Goal: Information Seeking & Learning: Learn about a topic

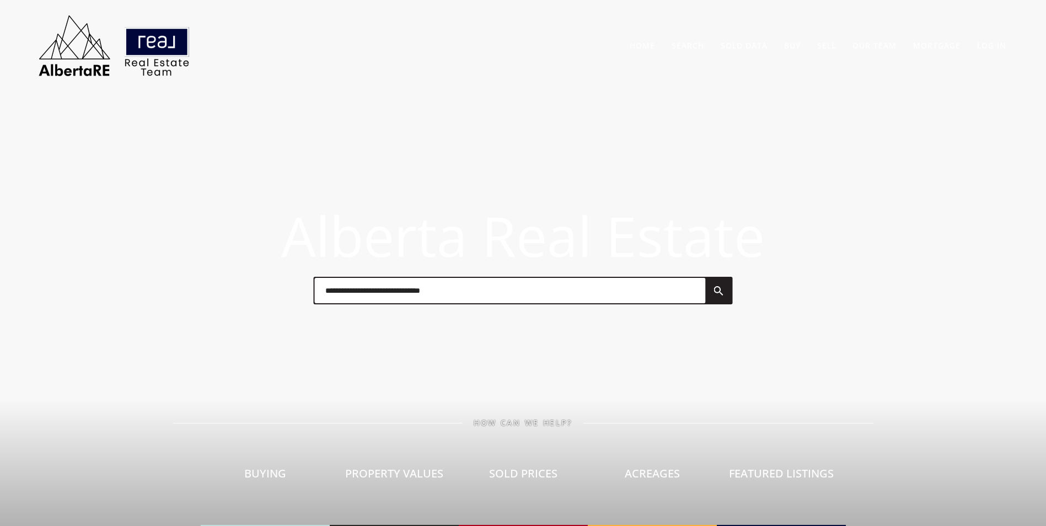
drag, startPoint x: 0, startPoint y: 0, endPoint x: 396, endPoint y: 291, distance: 491.3
click at [392, 291] on input "text" at bounding box center [509, 290] width 391 height 25
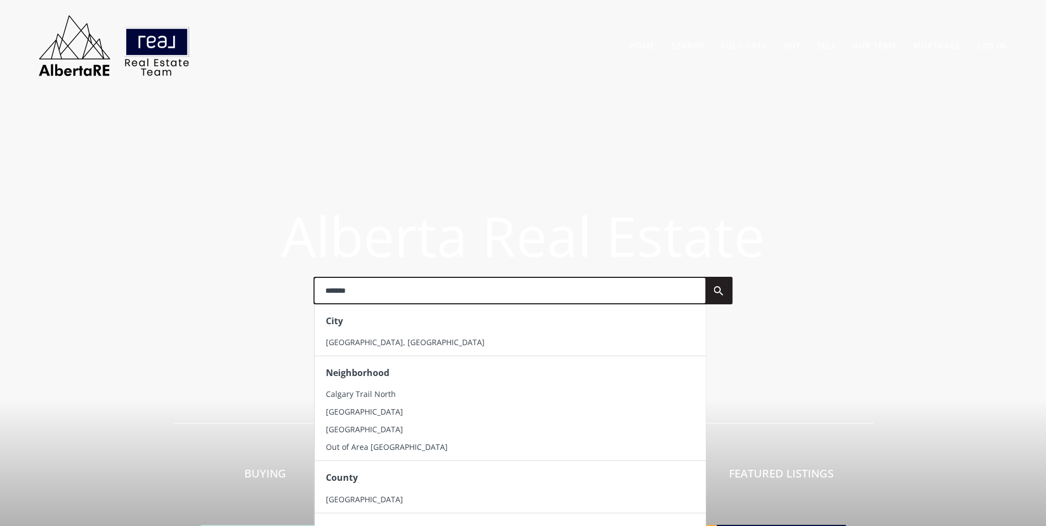
type input "*******"
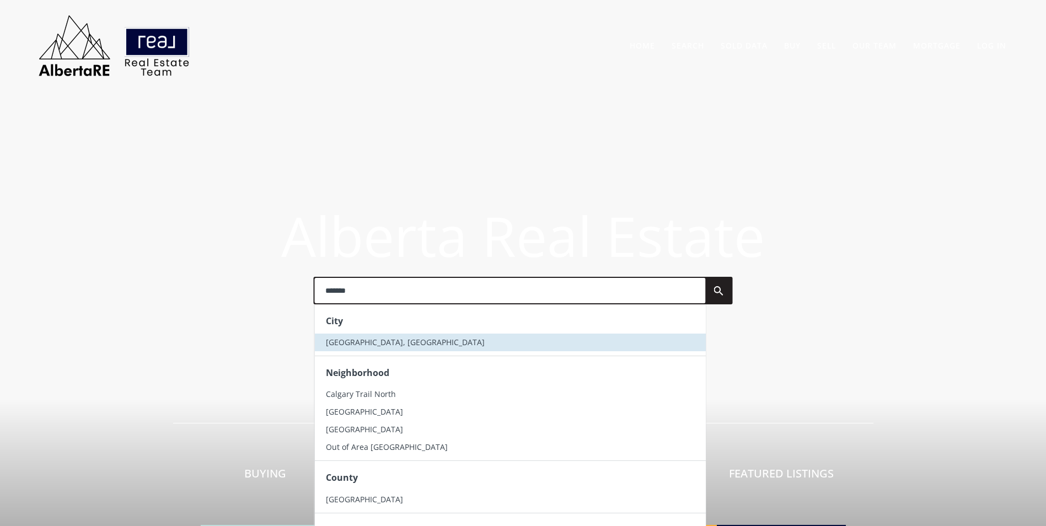
click at [381, 338] on li "Calgary, AB" at bounding box center [509, 342] width 391 height 18
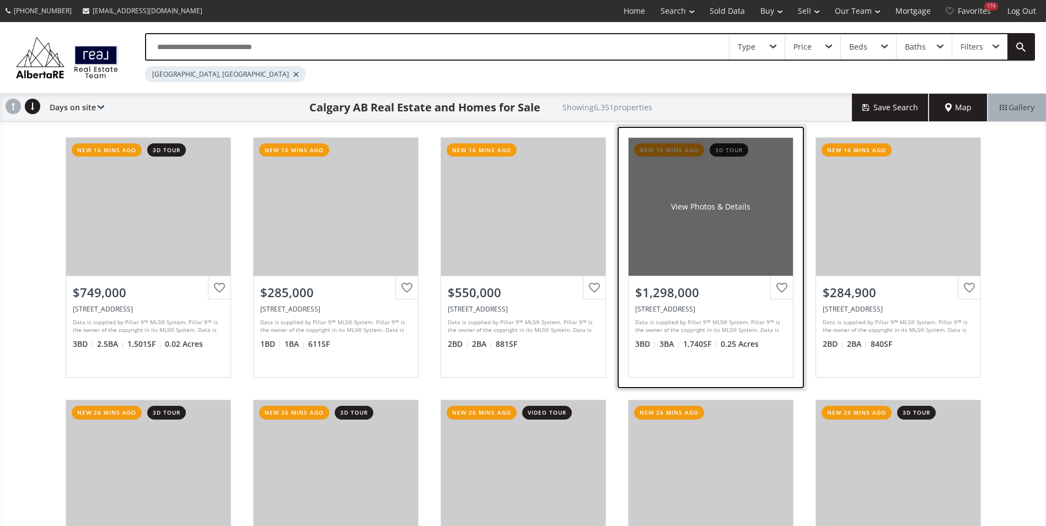
click at [708, 203] on div "View Photos & Details" at bounding box center [710, 206] width 79 height 11
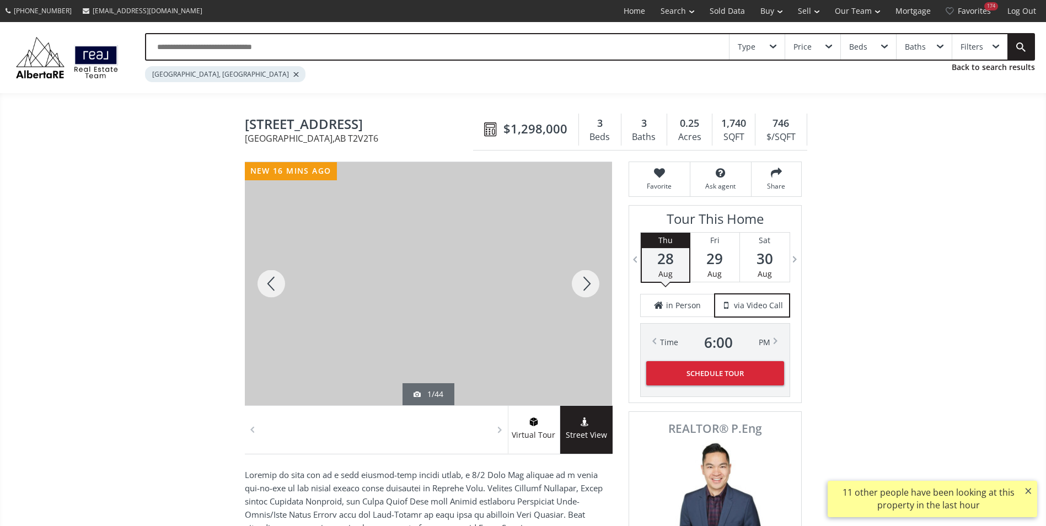
click at [595, 288] on div at bounding box center [585, 283] width 53 height 243
click at [596, 284] on div at bounding box center [585, 283] width 53 height 243
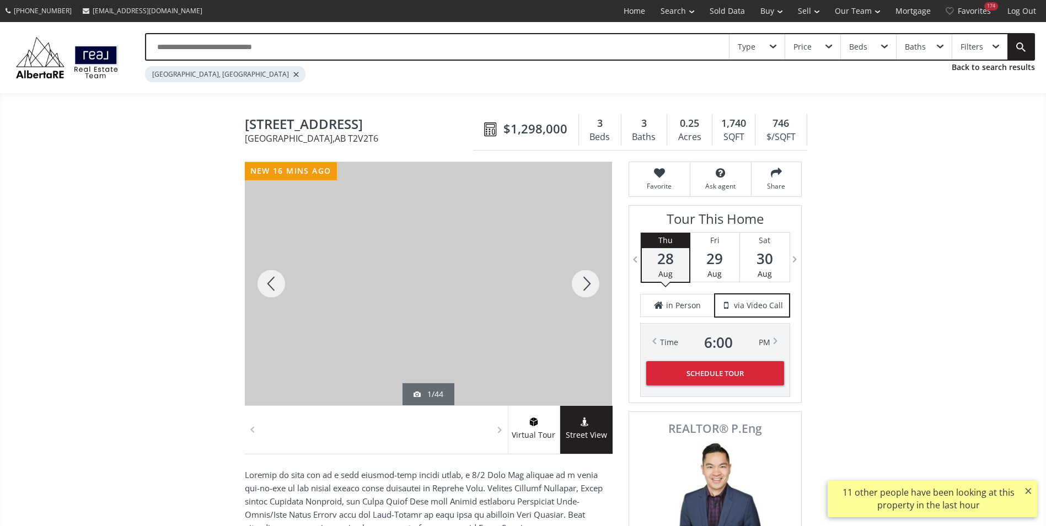
click at [596, 284] on div at bounding box center [585, 283] width 53 height 243
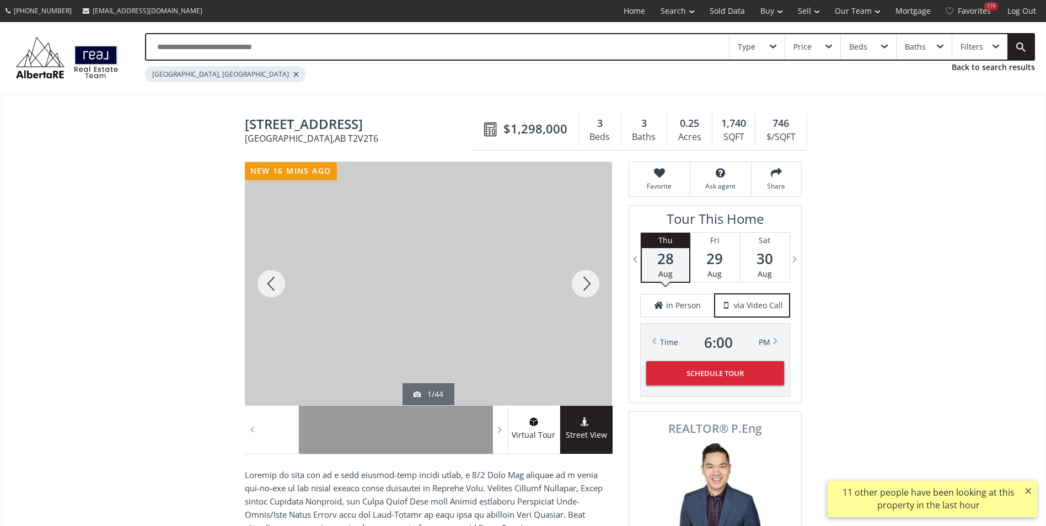
click at [593, 283] on div at bounding box center [585, 283] width 53 height 243
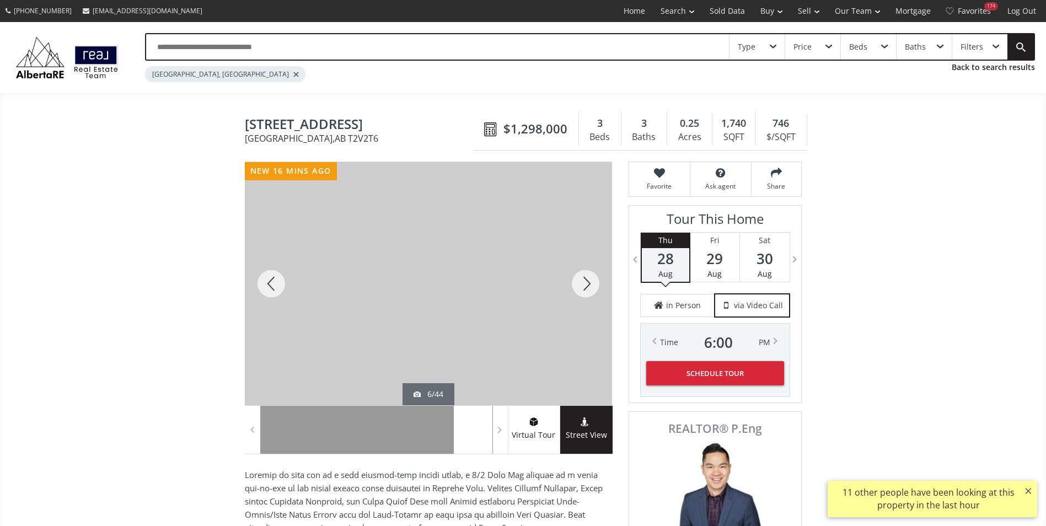
click at [593, 283] on div at bounding box center [585, 283] width 53 height 243
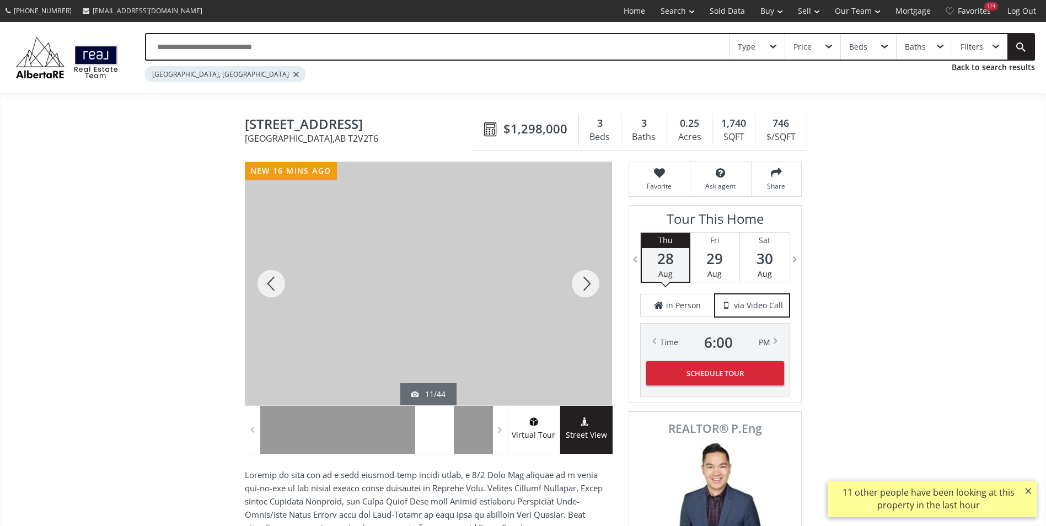
click at [593, 283] on div at bounding box center [585, 283] width 53 height 243
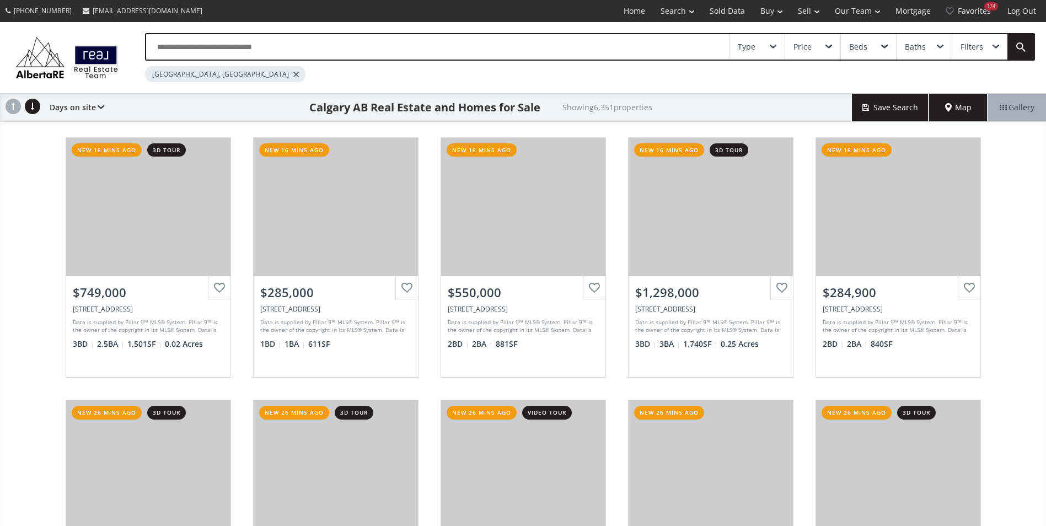
click at [202, 57] on input "text" at bounding box center [437, 46] width 583 height 25
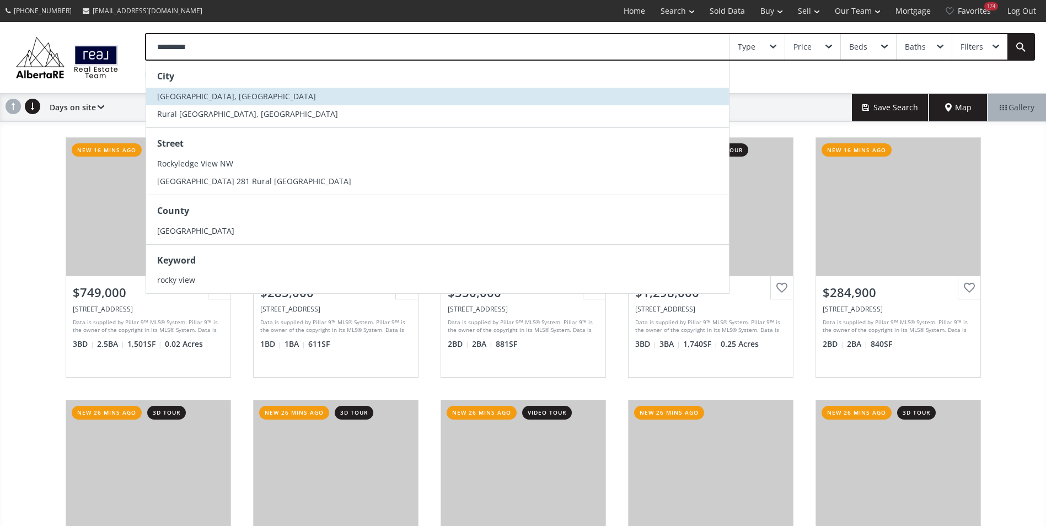
type input "**********"
click at [210, 99] on span "Rocky View County, AB" at bounding box center [236, 96] width 159 height 10
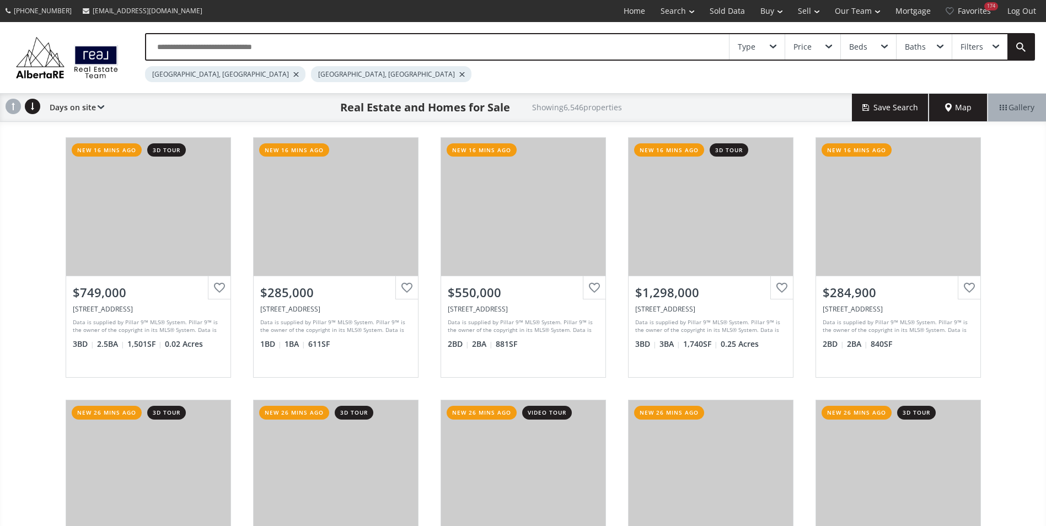
click at [293, 75] on div at bounding box center [296, 74] width 6 height 4
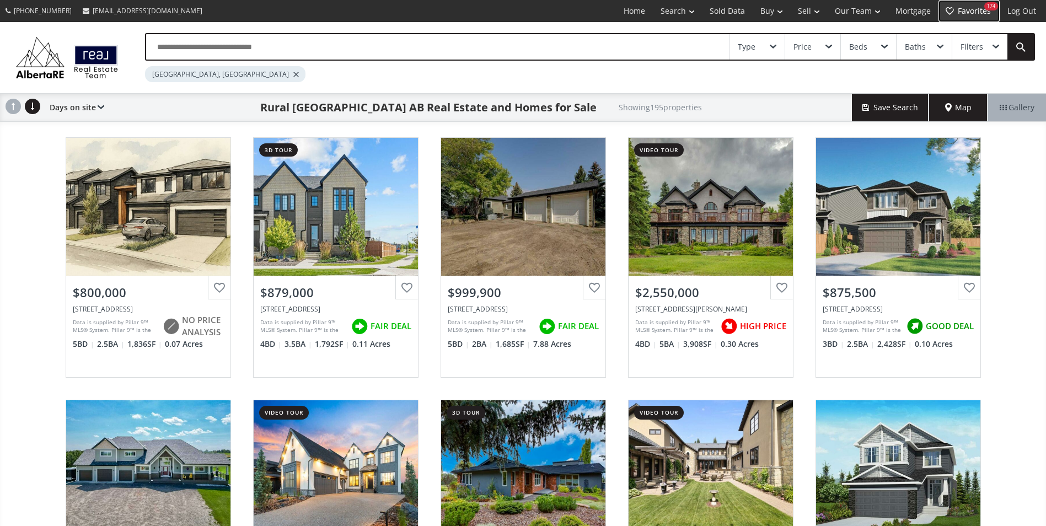
click at [959, 13] on link "Favorites 174" at bounding box center [968, 11] width 61 height 22
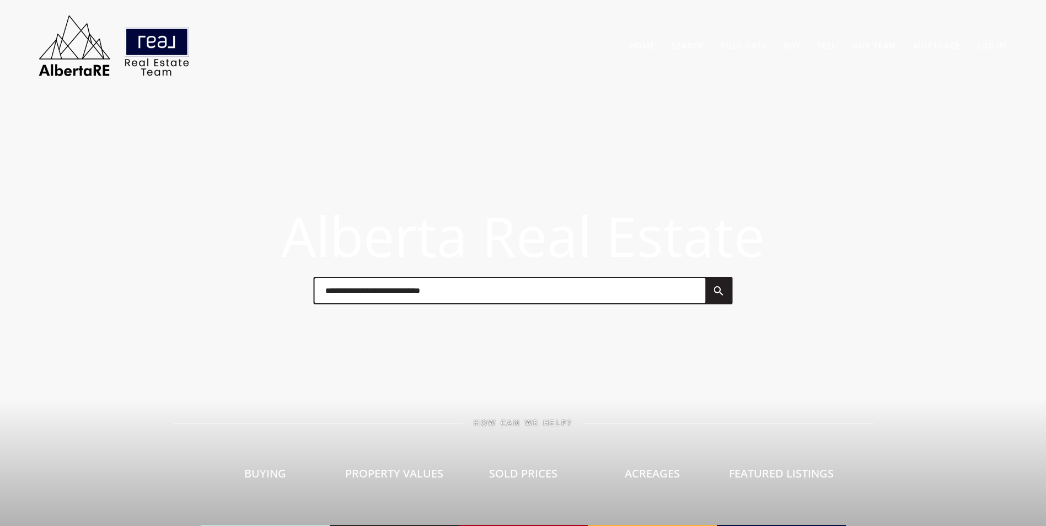
click at [358, 288] on input "text" at bounding box center [509, 290] width 391 height 25
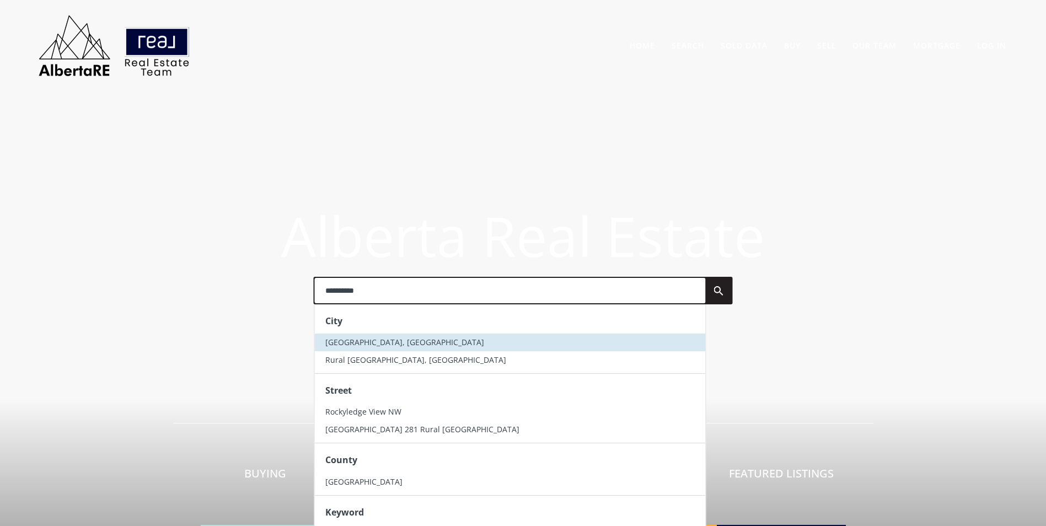
type input "**********"
click at [367, 344] on span "Rocky View County, AB" at bounding box center [404, 342] width 159 height 10
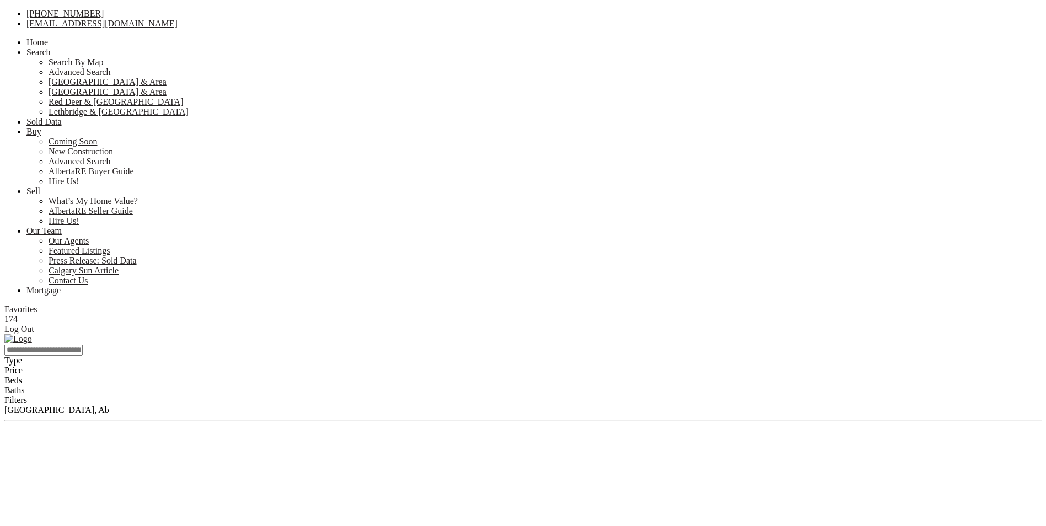
click at [83, 345] on input "text" at bounding box center [43, 350] width 78 height 11
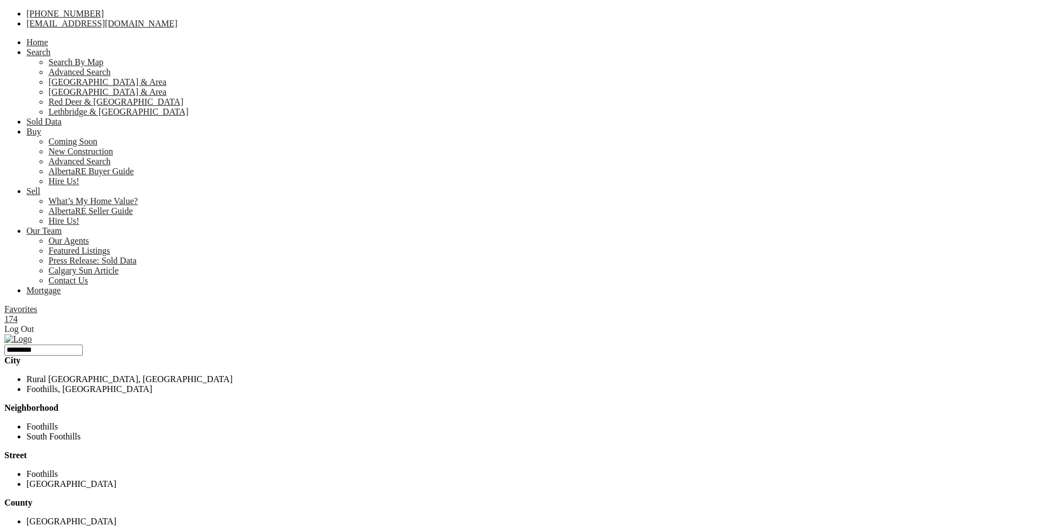
type input "*********"
click at [229, 384] on li "Foothills, AB" at bounding box center [533, 389] width 1015 height 10
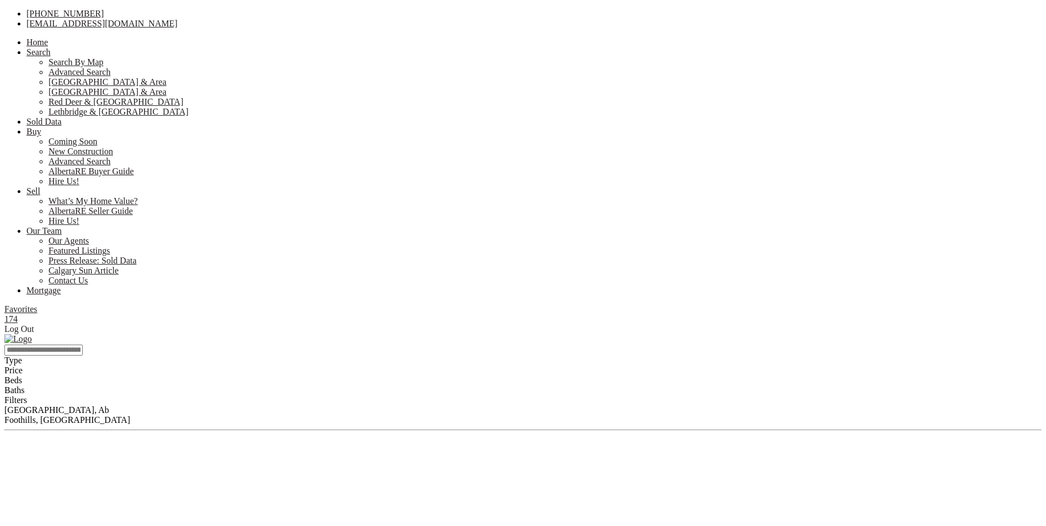
click at [228, 415] on div at bounding box center [522, 415] width 1037 height 0
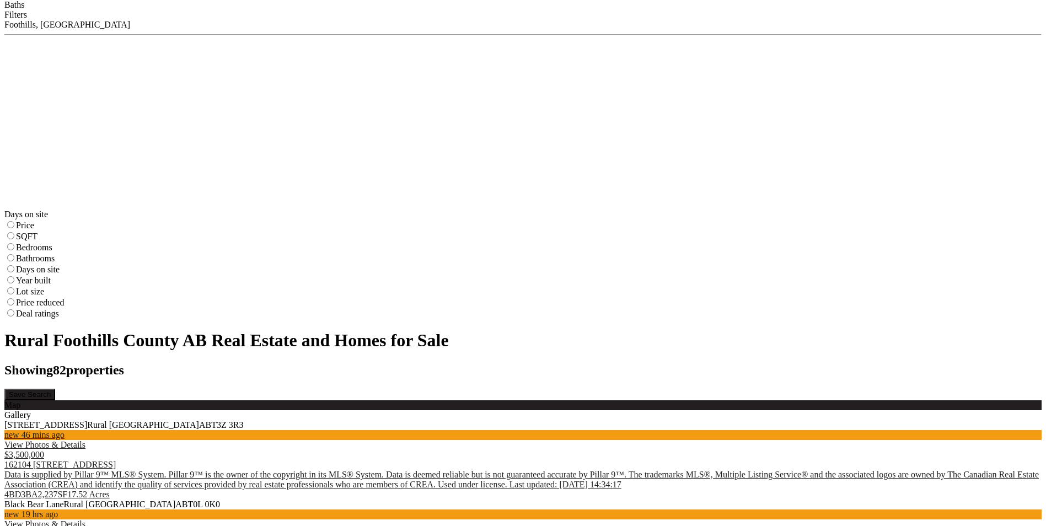
scroll to position [386, 0]
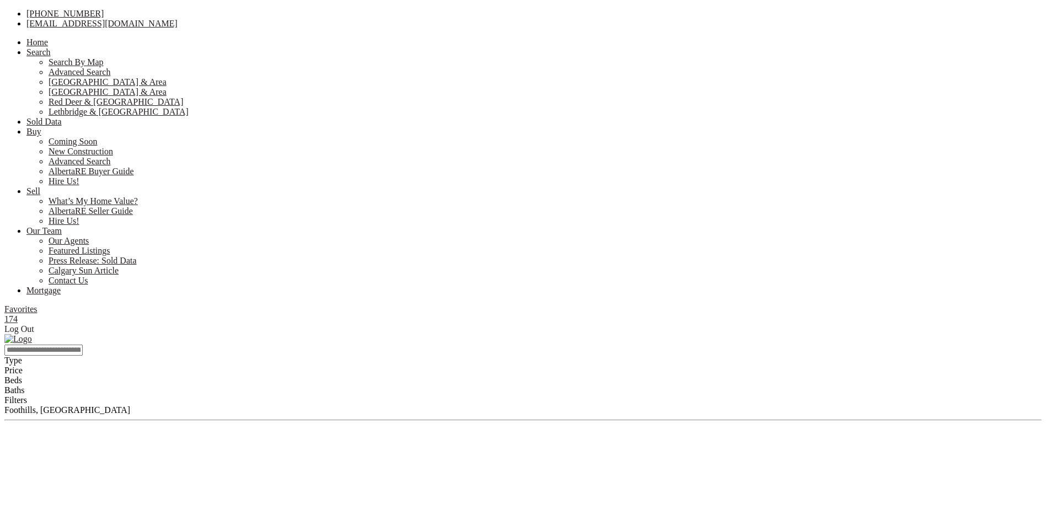
scroll to position [386, 0]
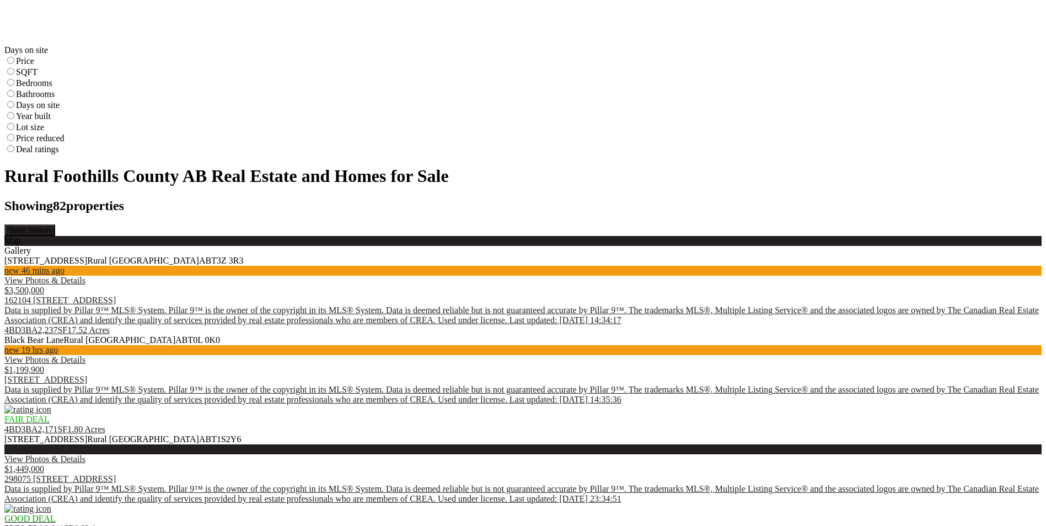
scroll to position [606, 0]
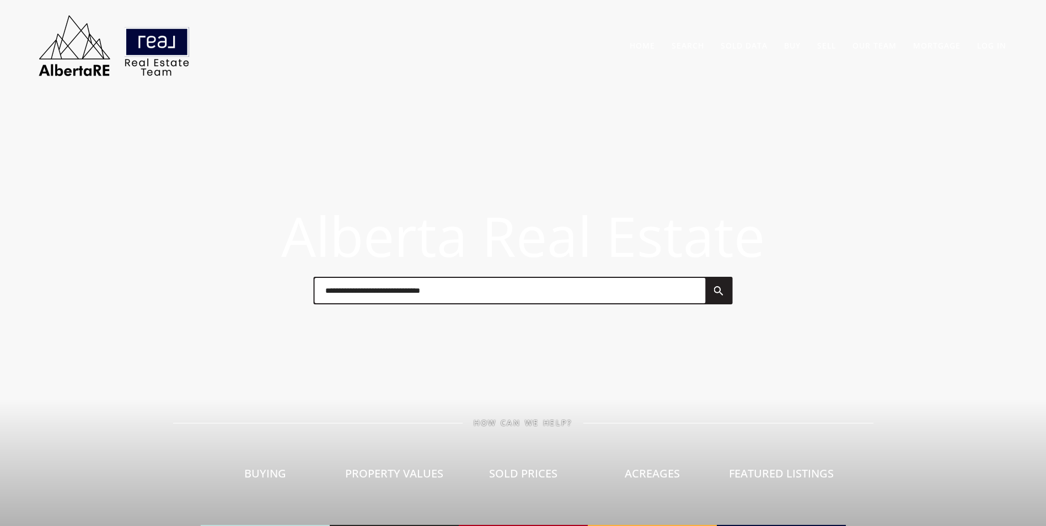
click at [385, 302] on input "text" at bounding box center [509, 290] width 391 height 25
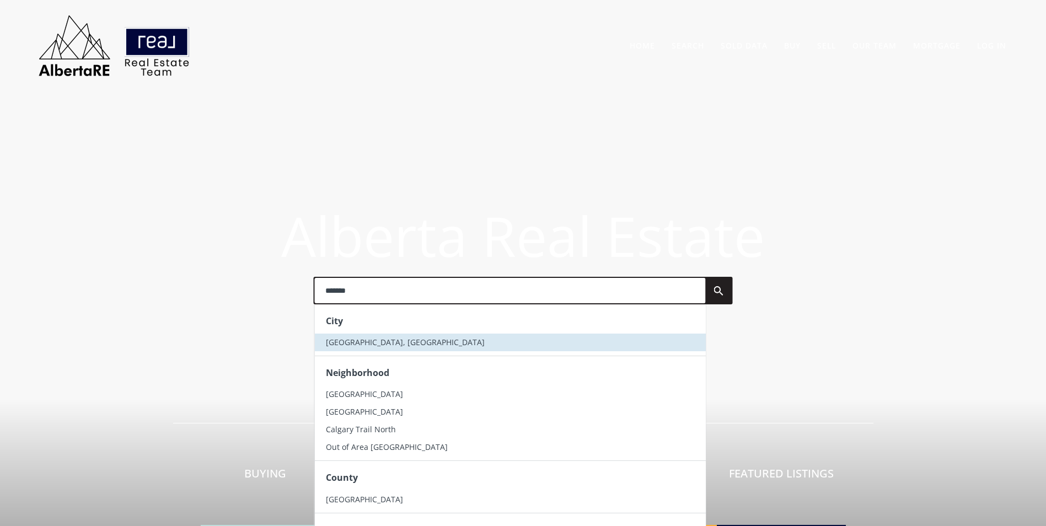
type input "*******"
click at [383, 343] on li "[GEOGRAPHIC_DATA], [GEOGRAPHIC_DATA]" at bounding box center [509, 342] width 391 height 18
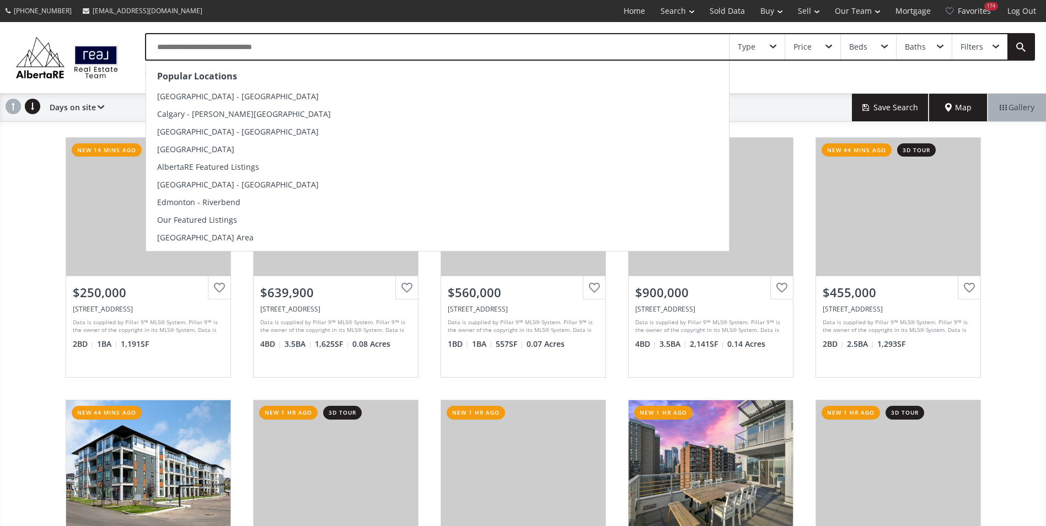
click at [266, 59] on input "text" at bounding box center [437, 46] width 583 height 25
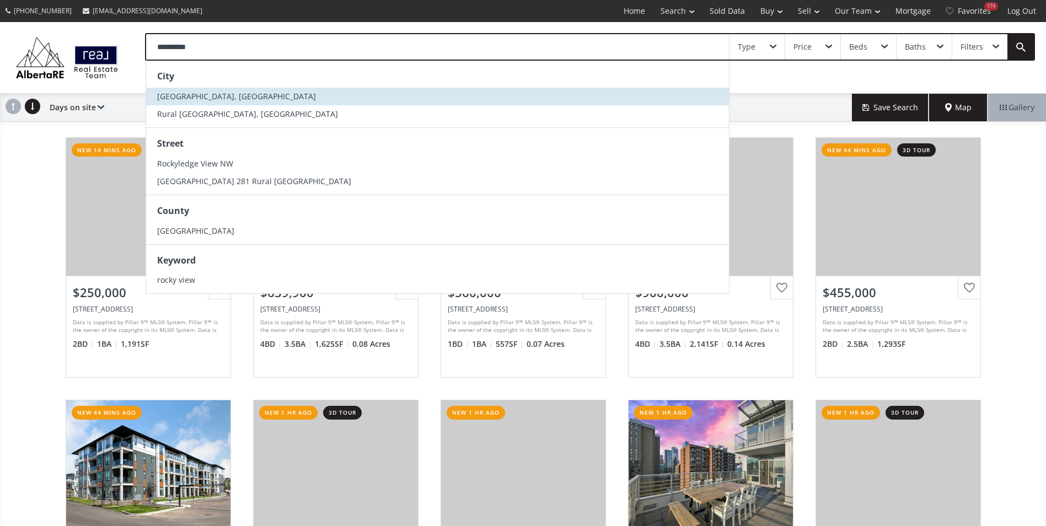
type input "**********"
click at [246, 90] on li "Rocky View County, AB" at bounding box center [437, 97] width 583 height 18
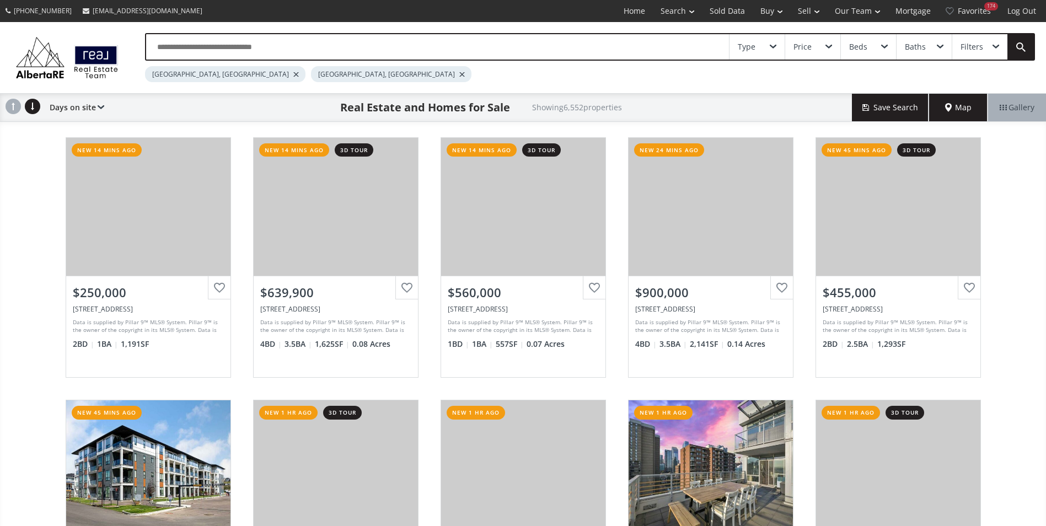
click at [197, 74] on div "Calgary, AB" at bounding box center [225, 74] width 160 height 16
click at [293, 74] on div at bounding box center [296, 74] width 6 height 4
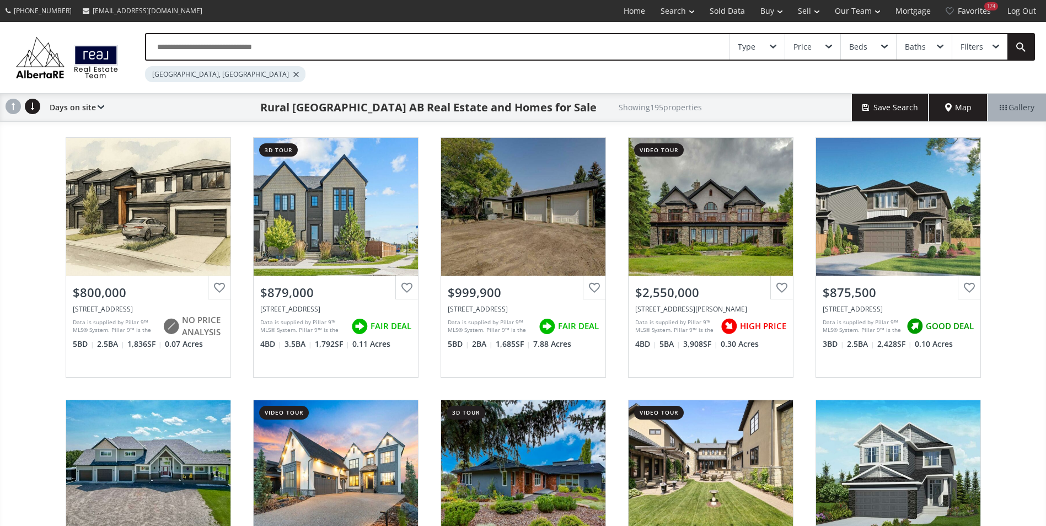
click at [197, 55] on input "text" at bounding box center [437, 46] width 583 height 25
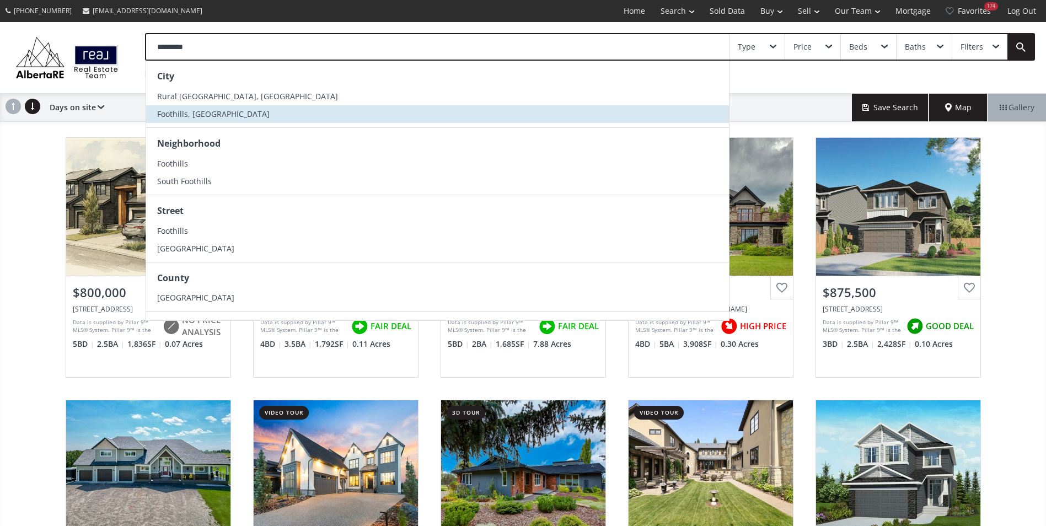
type input "*********"
click at [196, 113] on span "Foothills, AB" at bounding box center [213, 114] width 112 height 10
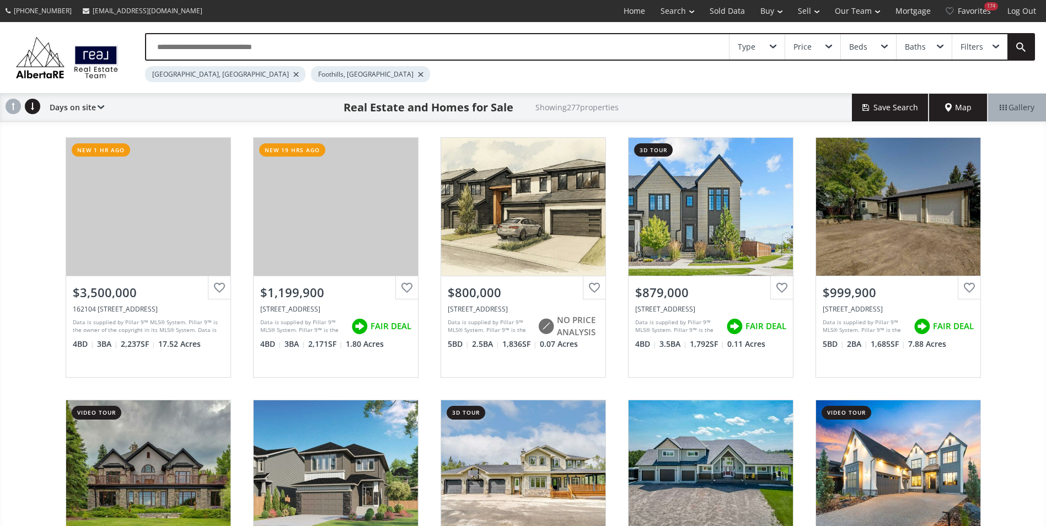
click at [293, 75] on div at bounding box center [296, 74] width 6 height 4
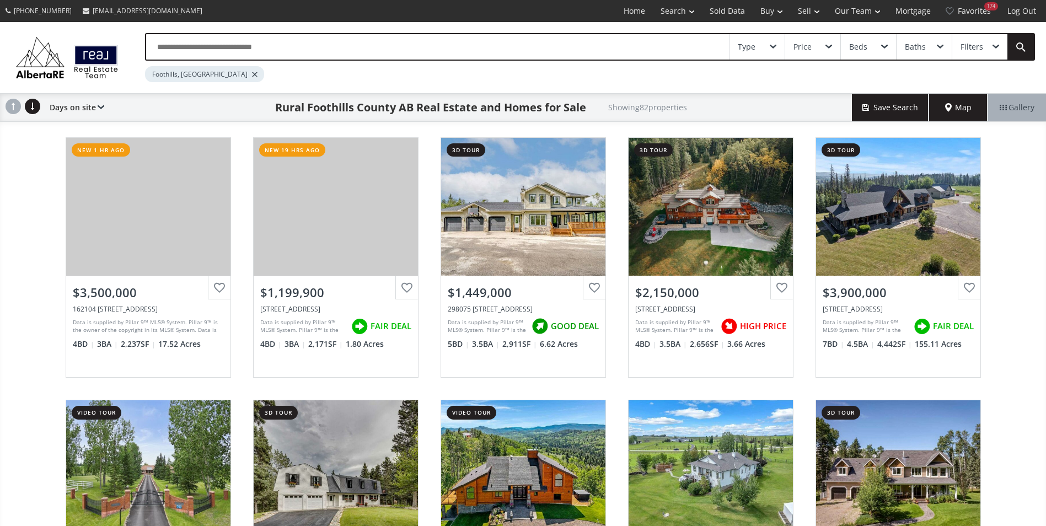
click at [220, 49] on input "text" at bounding box center [437, 46] width 583 height 25
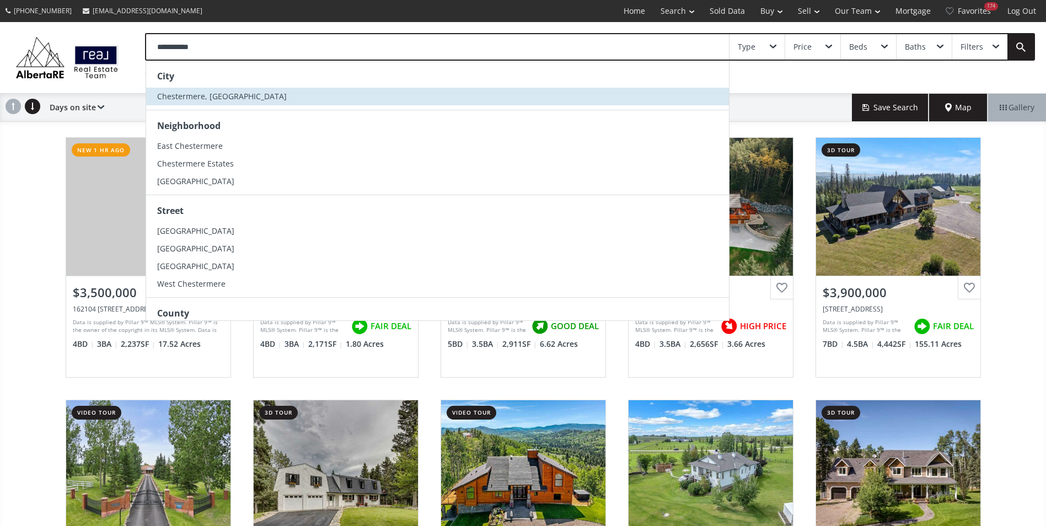
type input "**********"
click at [218, 90] on li "Chestermere, AB" at bounding box center [437, 97] width 583 height 18
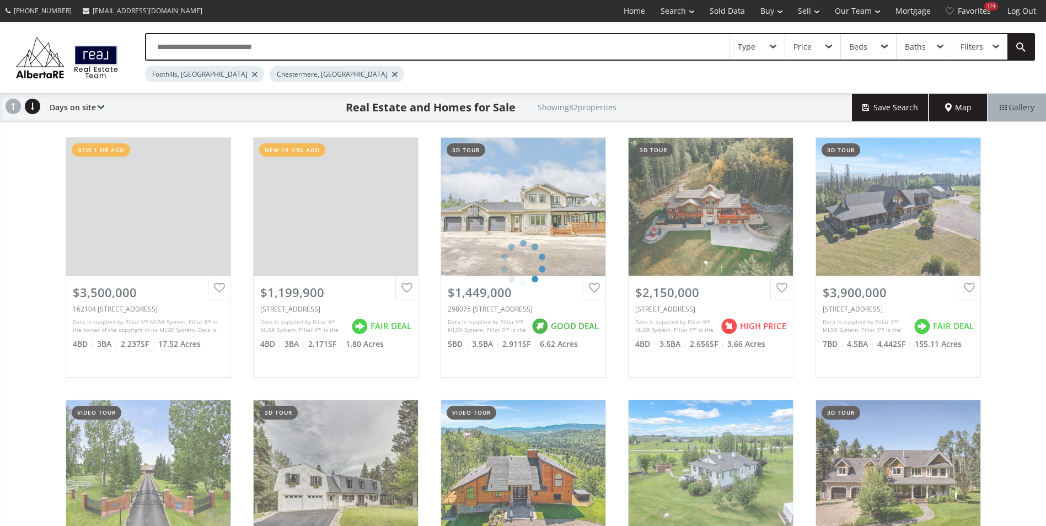
click at [252, 75] on div at bounding box center [255, 74] width 6 height 4
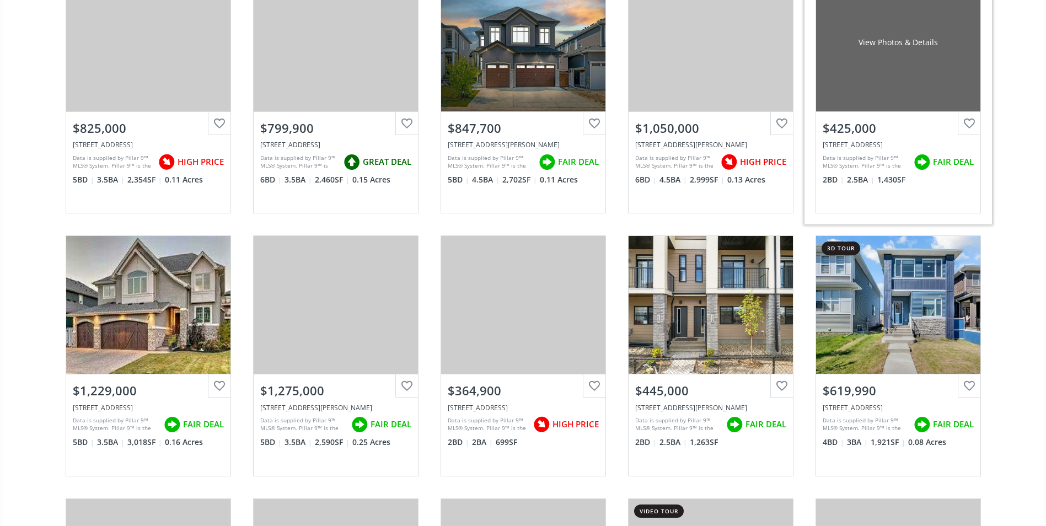
scroll to position [165, 0]
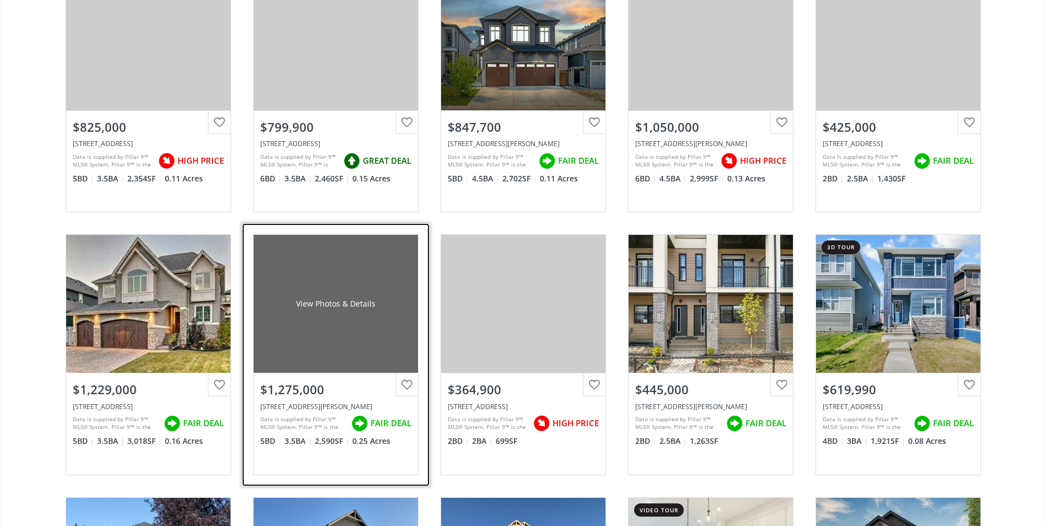
click at [298, 333] on div "View Photos & Details" at bounding box center [336, 304] width 164 height 138
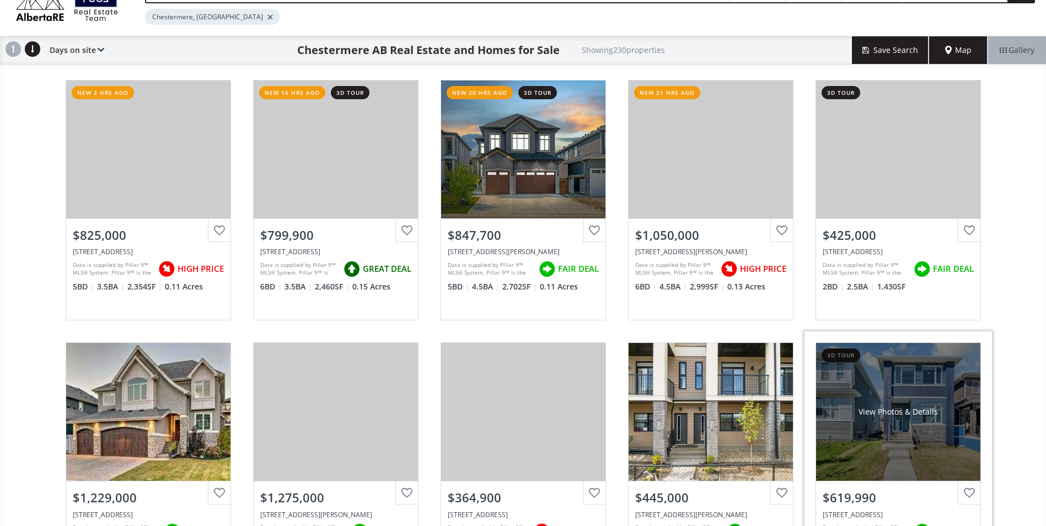
scroll to position [55, 0]
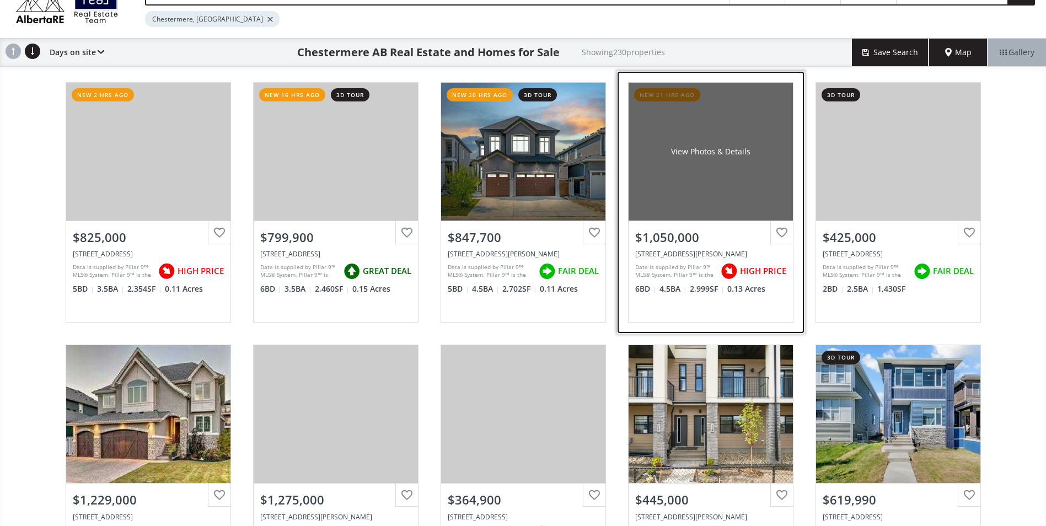
click at [744, 133] on div "View Photos & Details" at bounding box center [710, 152] width 164 height 138
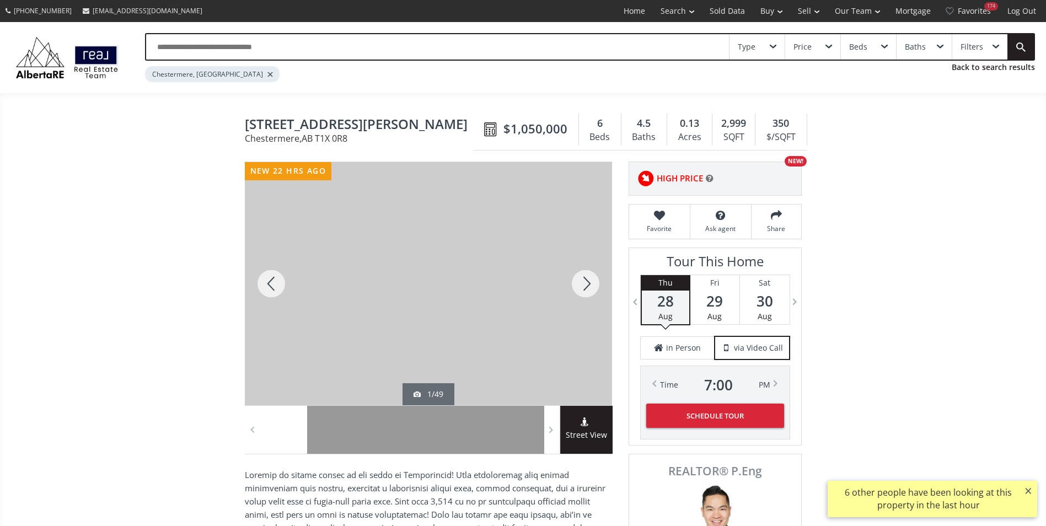
click at [590, 279] on div at bounding box center [585, 283] width 53 height 243
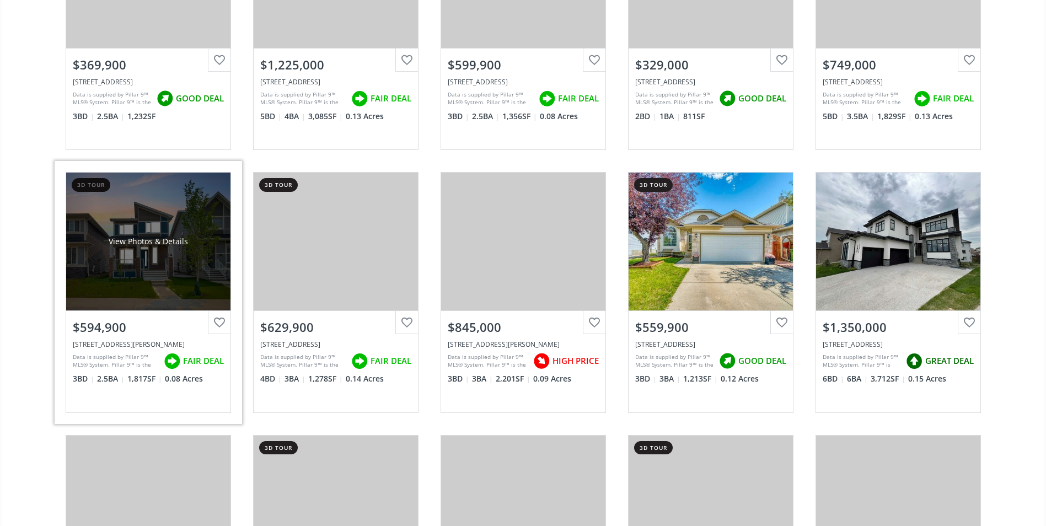
scroll to position [1047, 0]
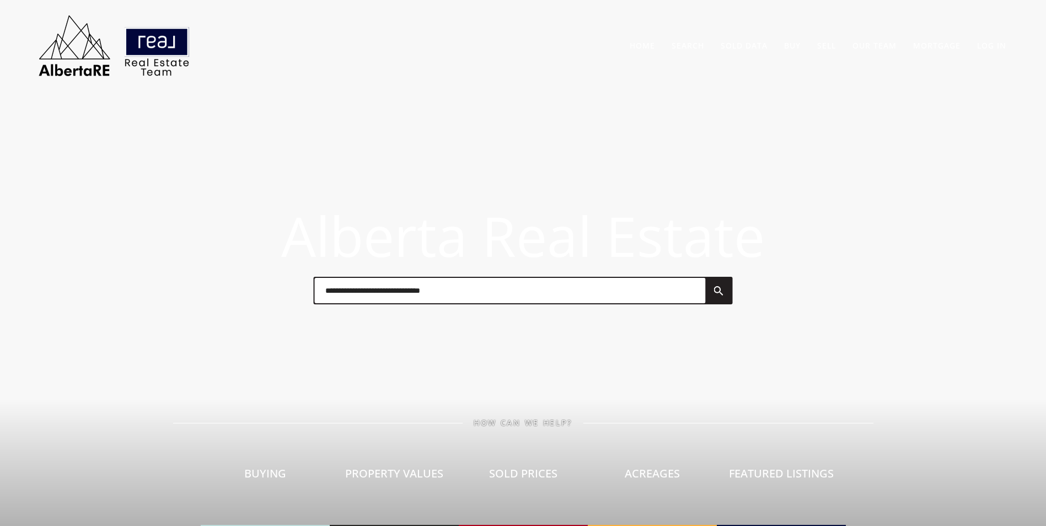
click at [354, 282] on input "text" at bounding box center [509, 290] width 391 height 25
type input "*"
type input "**********"
